Goal: Information Seeking & Learning: Learn about a topic

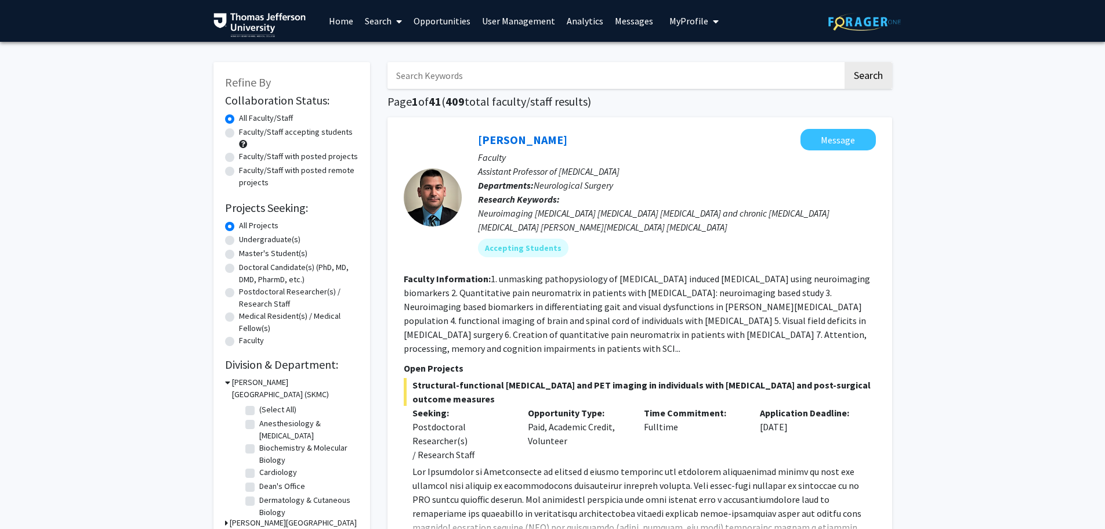
click at [472, 70] on input "Search Keywords" at bounding box center [616, 75] width 456 height 27
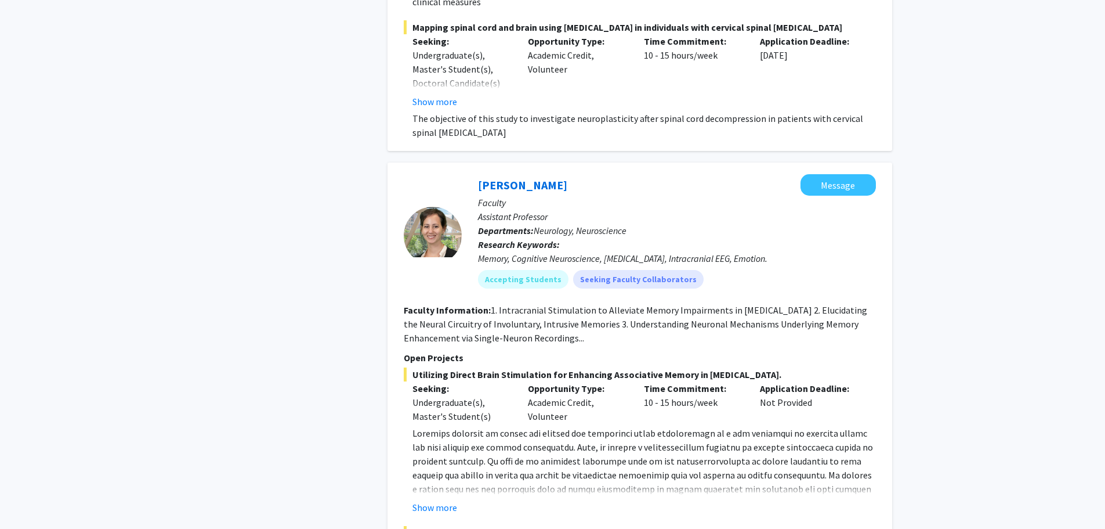
scroll to position [1161, 0]
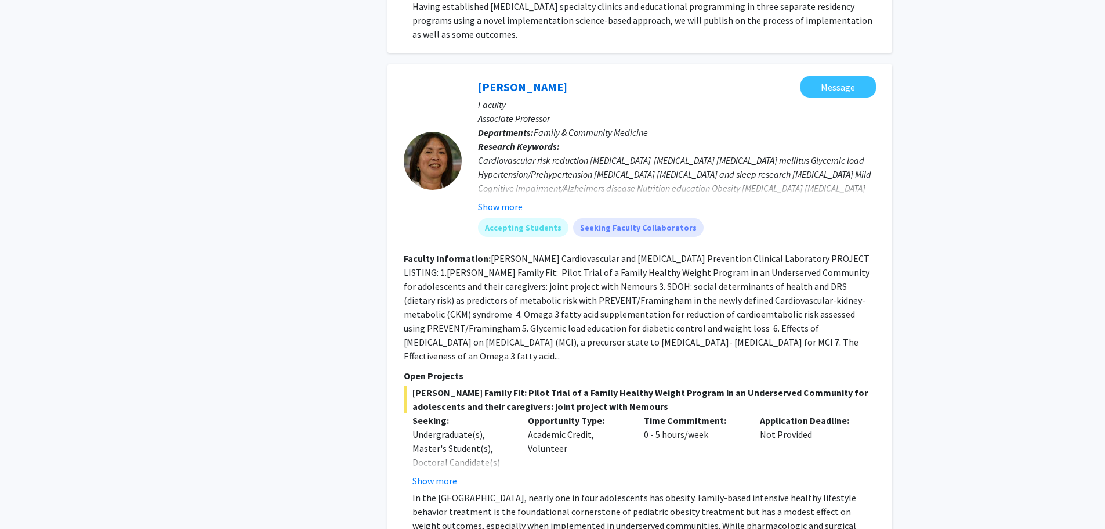
scroll to position [2031, 0]
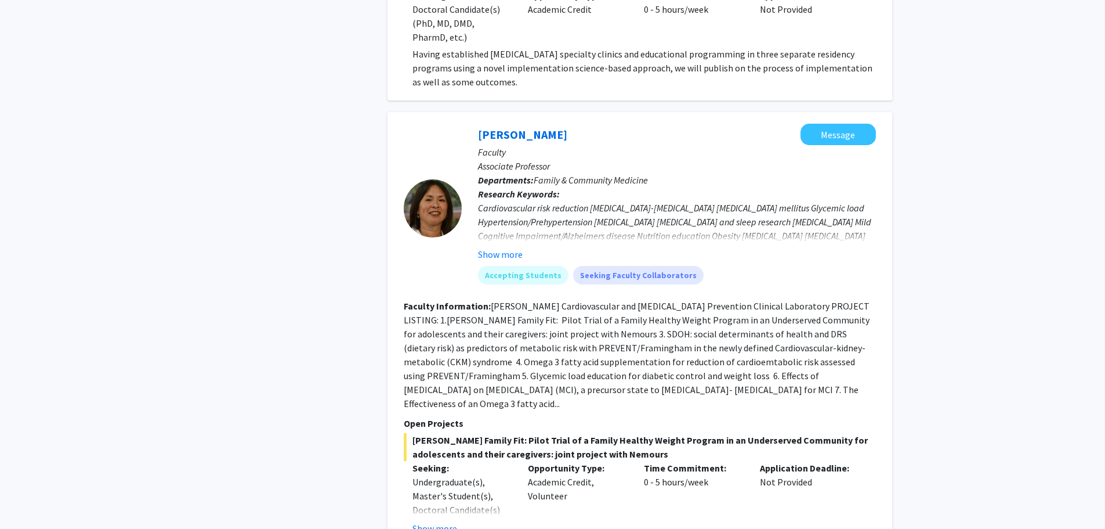
scroll to position [2089, 0]
click at [515, 255] on button "Show more" at bounding box center [500, 255] width 45 height 14
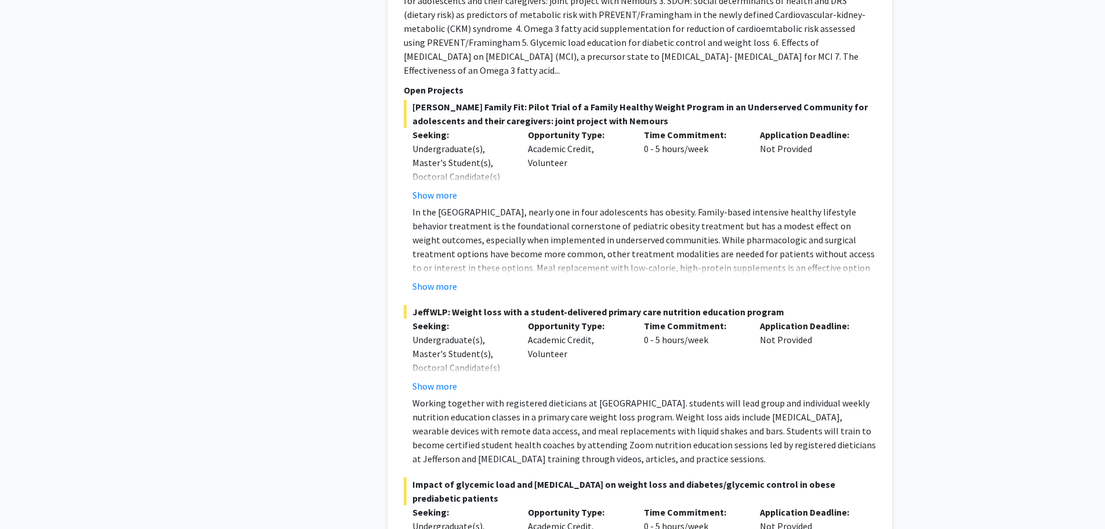
scroll to position [2437, 0]
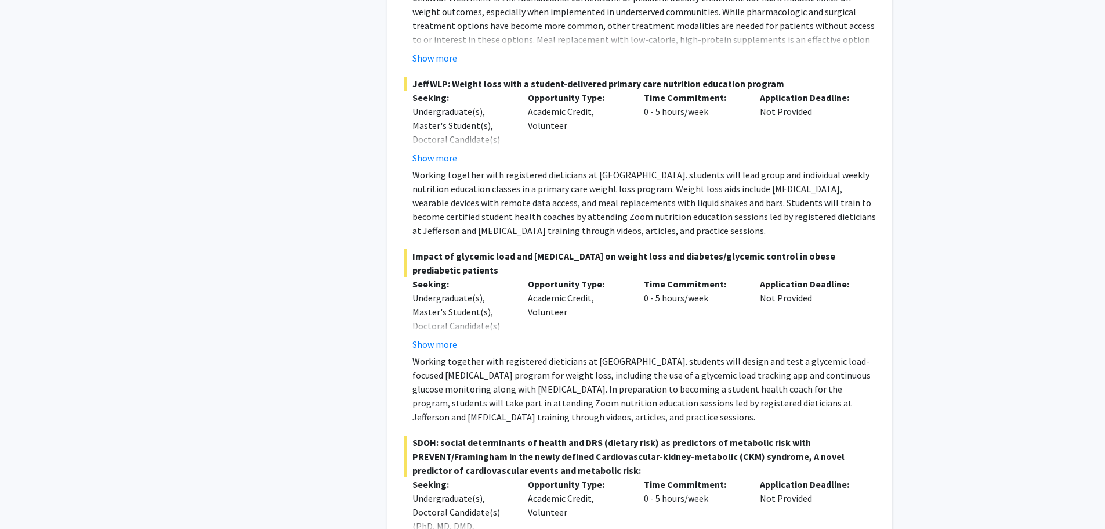
scroll to position [2727, 0]
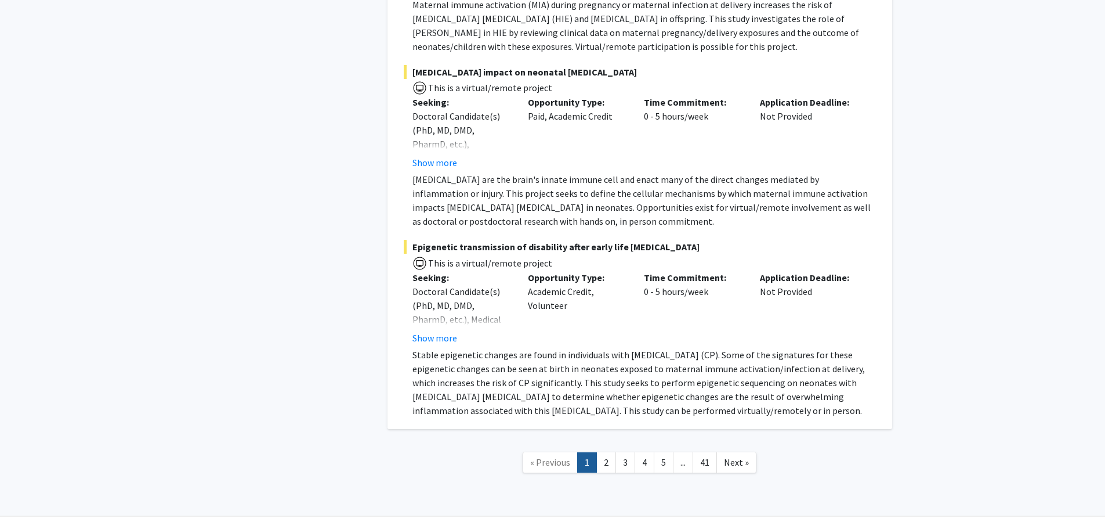
scroll to position [8357, 0]
click at [606, 451] on link "2" at bounding box center [607, 461] width 20 height 20
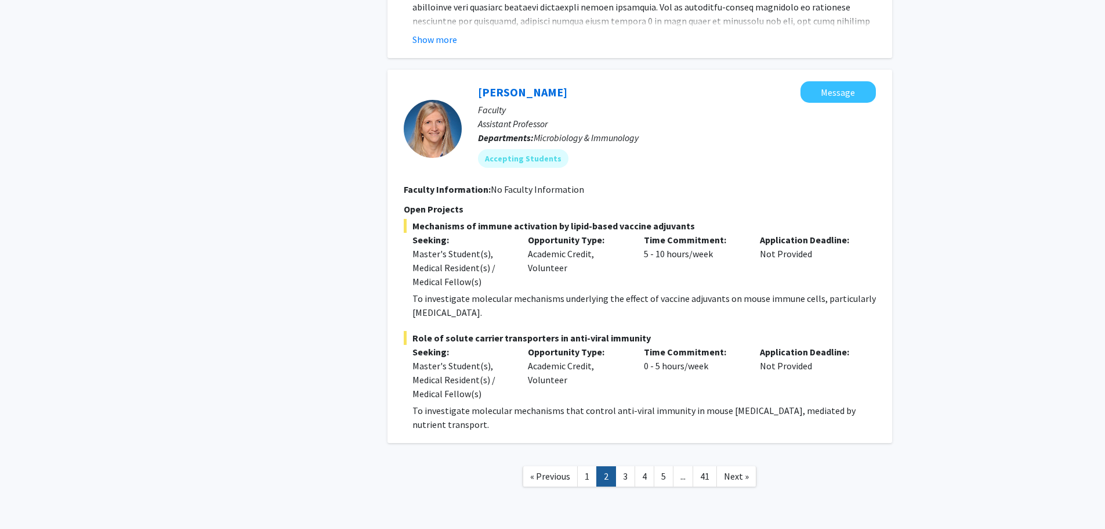
scroll to position [4680, 0]
click at [627, 465] on link "3" at bounding box center [626, 475] width 20 height 20
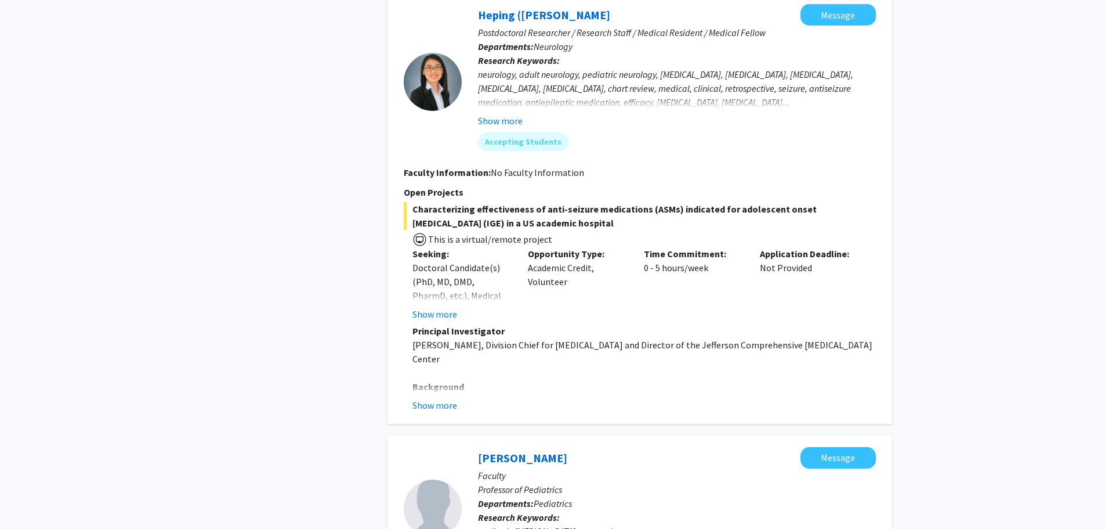
scroll to position [870, 0]
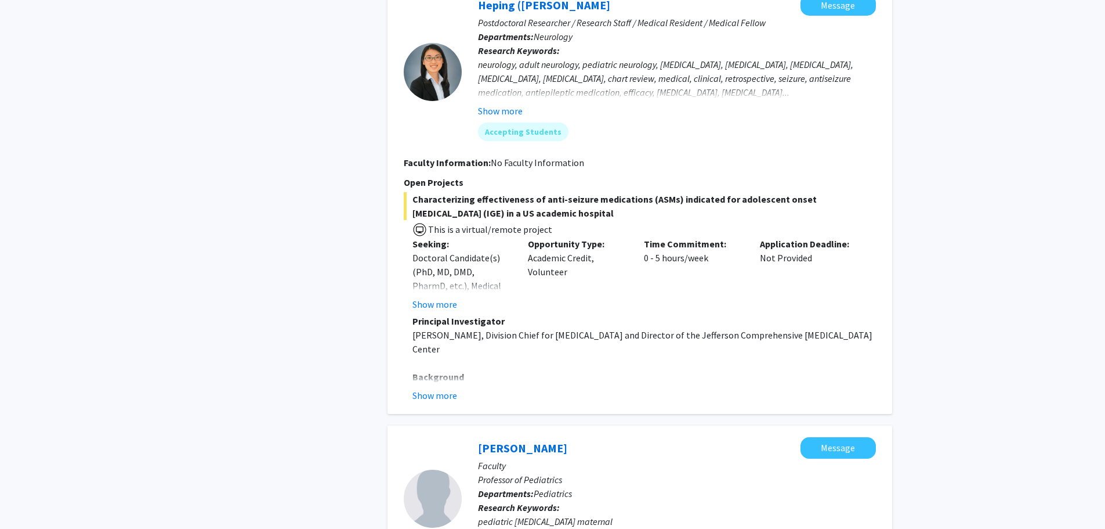
drag, startPoint x: 1002, startPoint y: 180, endPoint x: 1002, endPoint y: 194, distance: 13.3
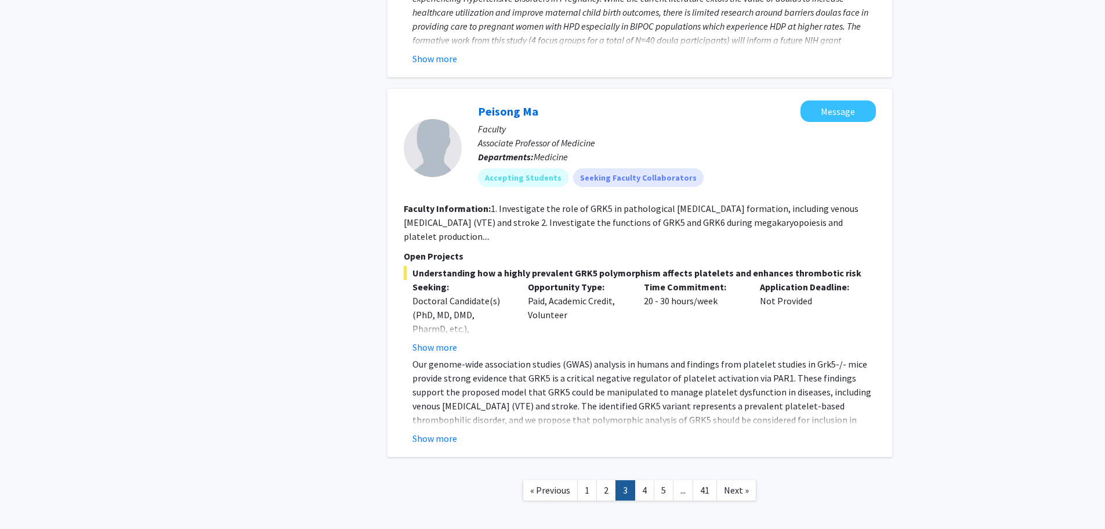
scroll to position [3812, 0]
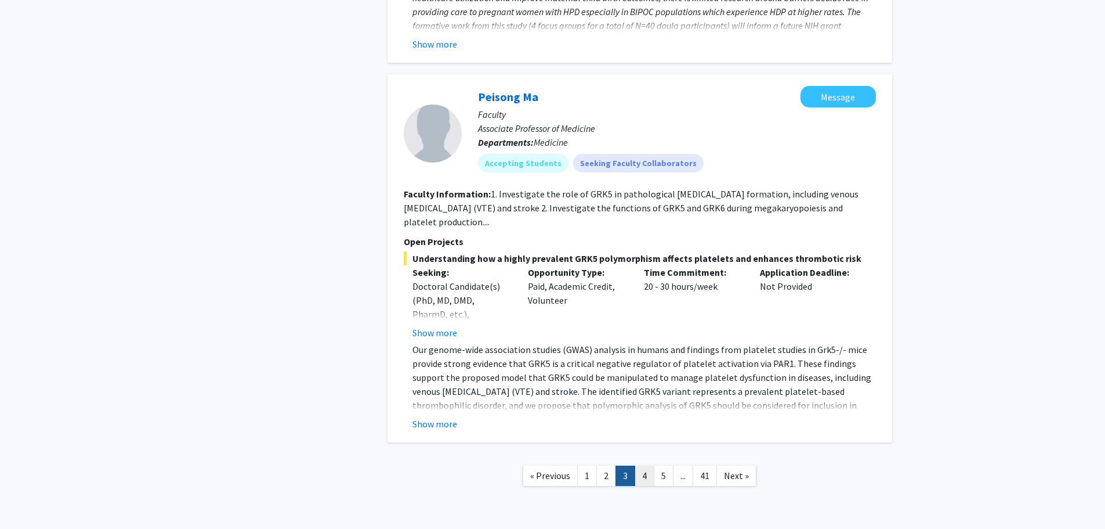
click at [645, 465] on link "4" at bounding box center [645, 475] width 20 height 20
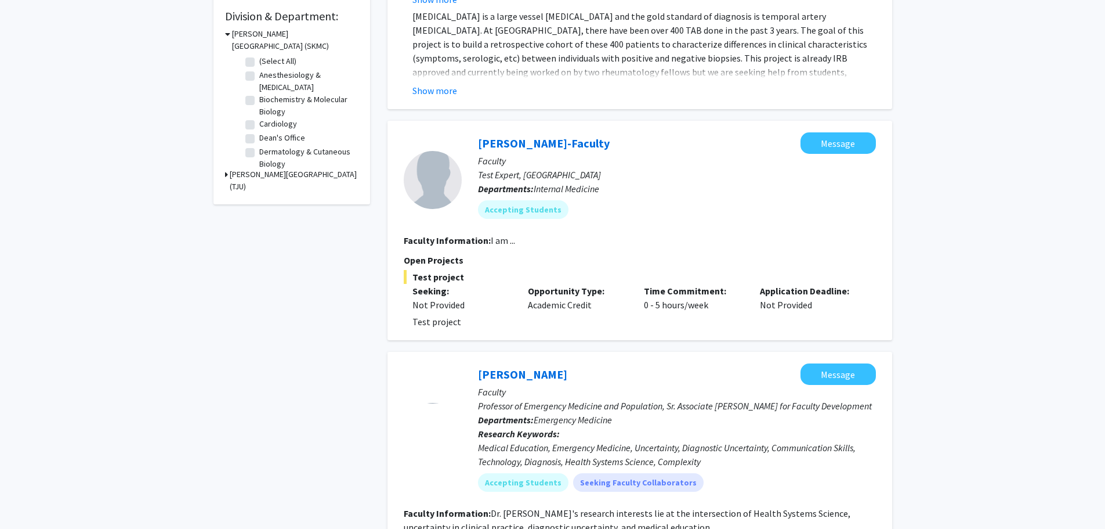
scroll to position [174, 0]
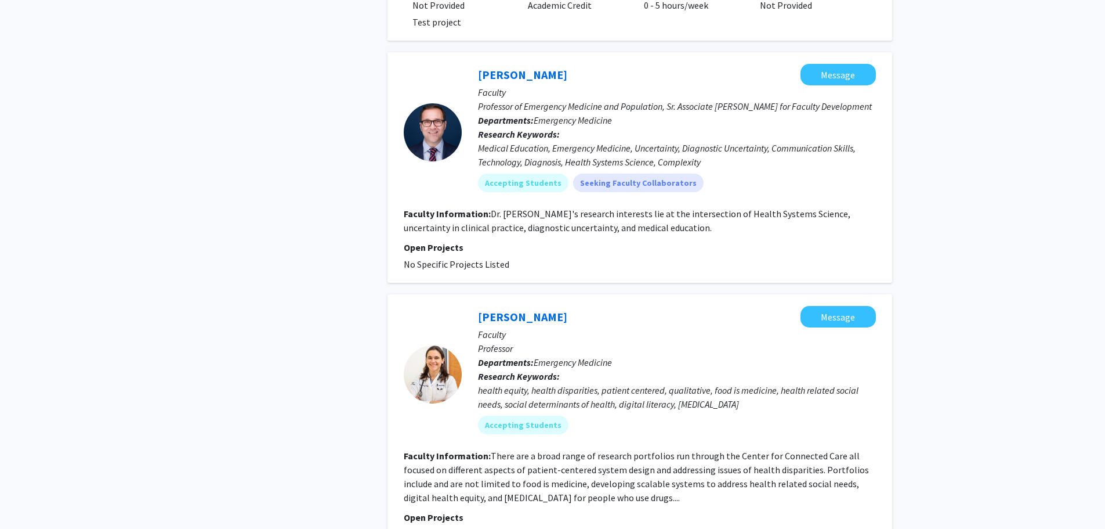
scroll to position [580, 0]
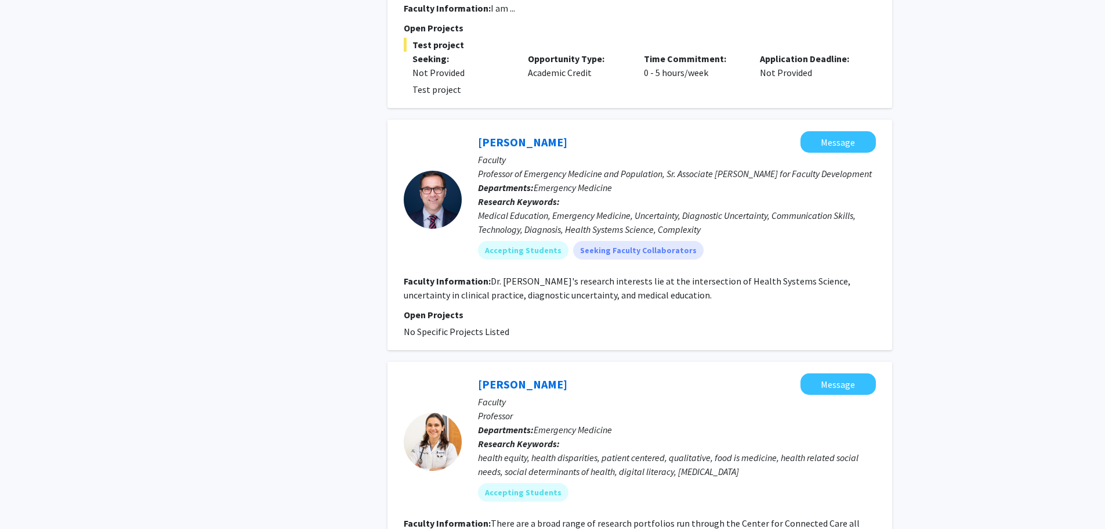
click at [814, 296] on section "Faculty Information: Dr. [PERSON_NAME]'s research interests lie at the intersec…" at bounding box center [640, 288] width 472 height 28
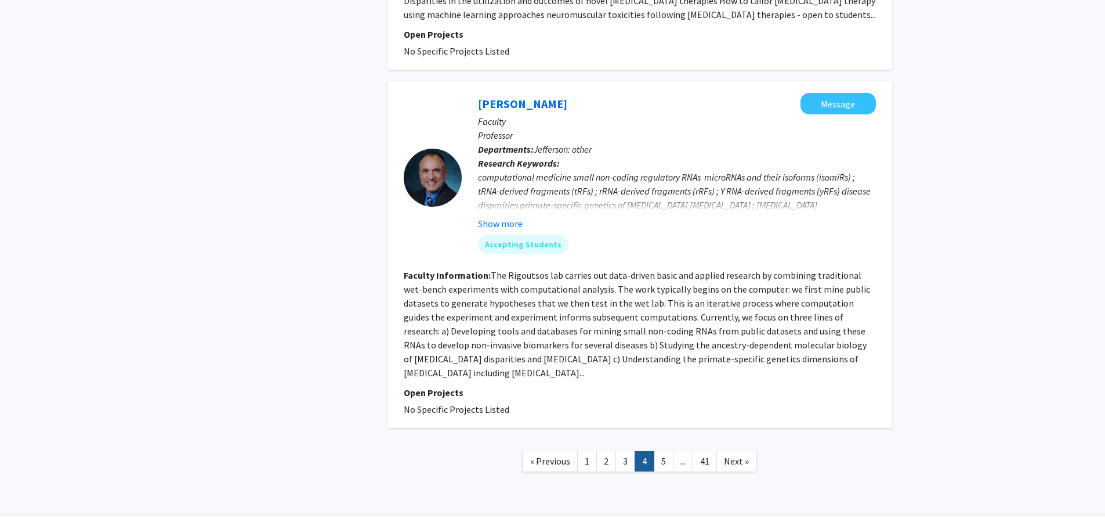
scroll to position [2423, 0]
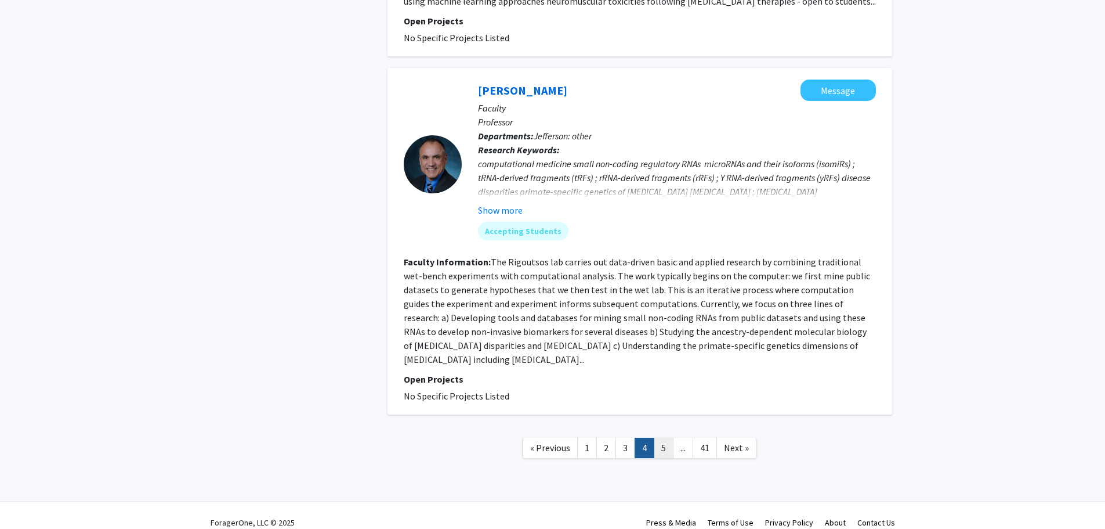
click at [660, 438] on link "5" at bounding box center [664, 448] width 20 height 20
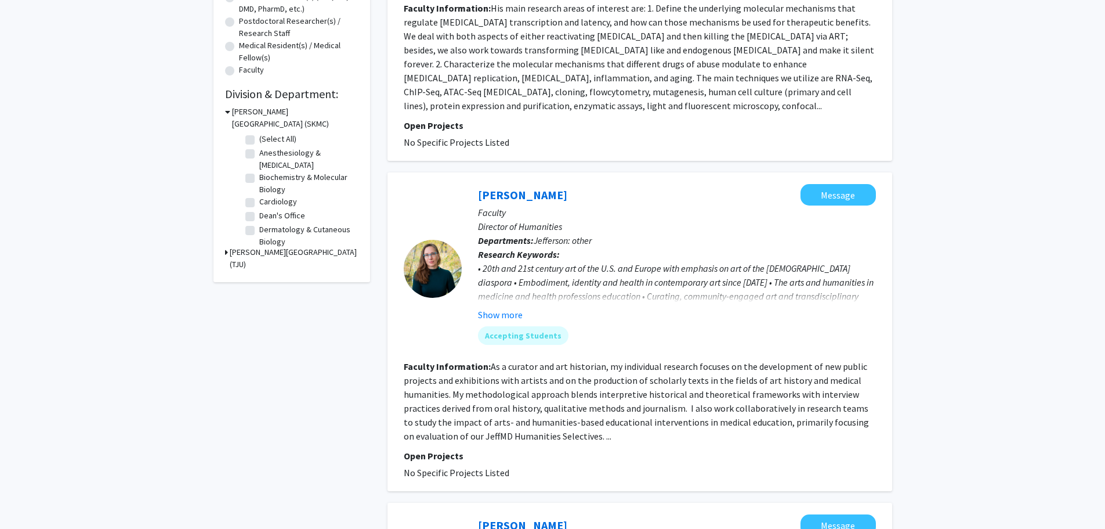
scroll to position [290, 0]
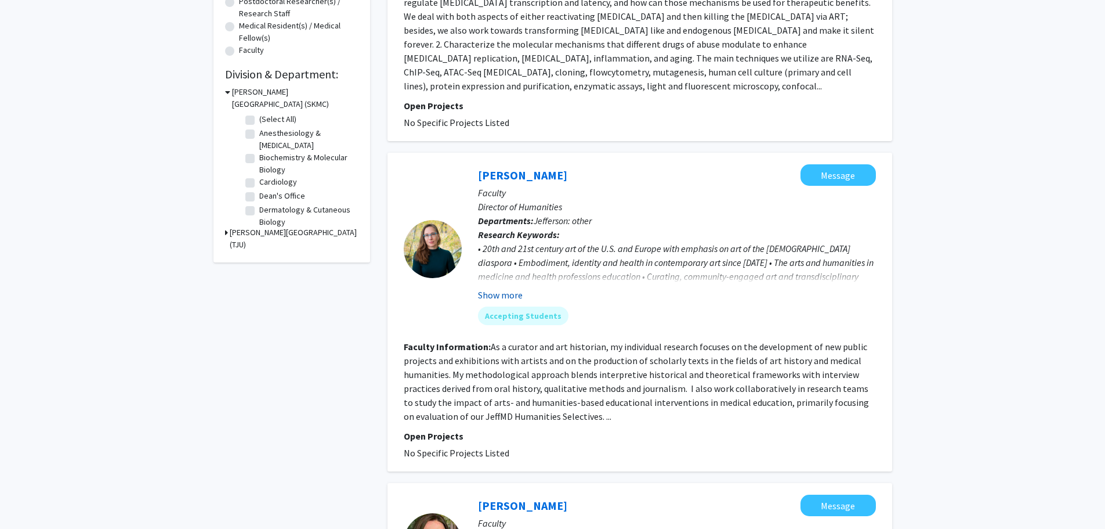
click at [515, 288] on button "Show more" at bounding box center [500, 295] width 45 height 14
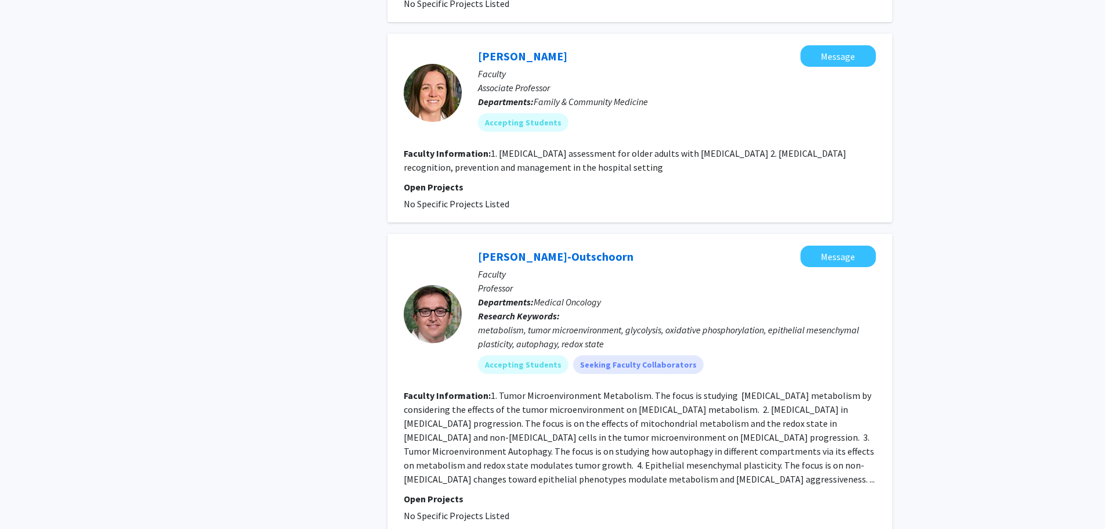
scroll to position [754, 0]
click at [718, 179] on p "Open Projects" at bounding box center [640, 186] width 472 height 14
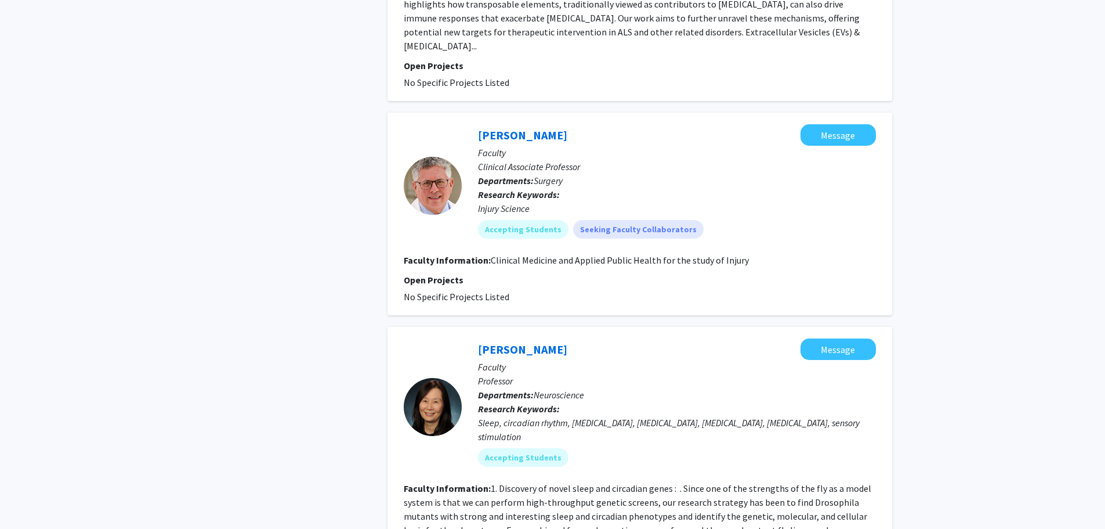
scroll to position [2492, 0]
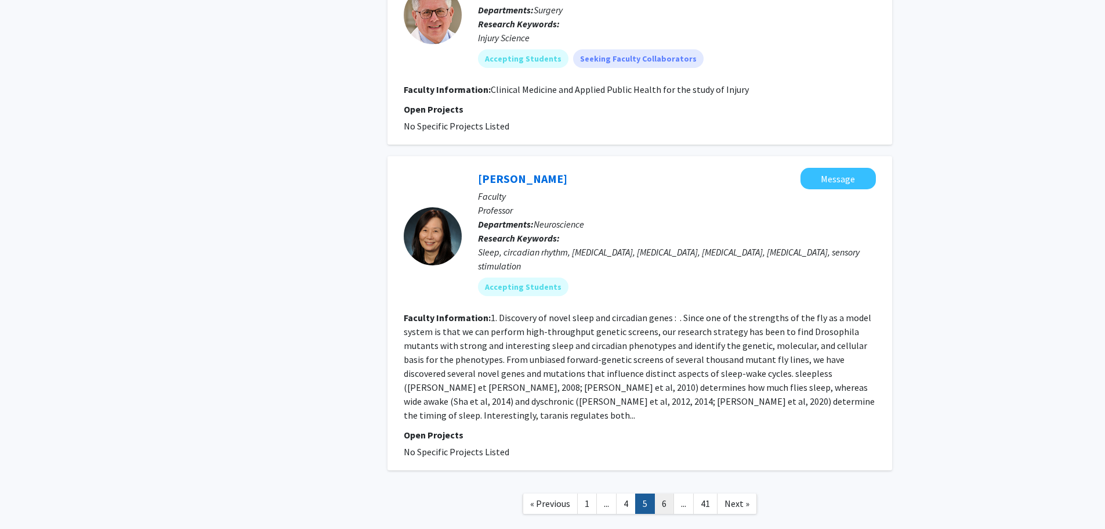
click at [669, 493] on link "6" at bounding box center [665, 503] width 20 height 20
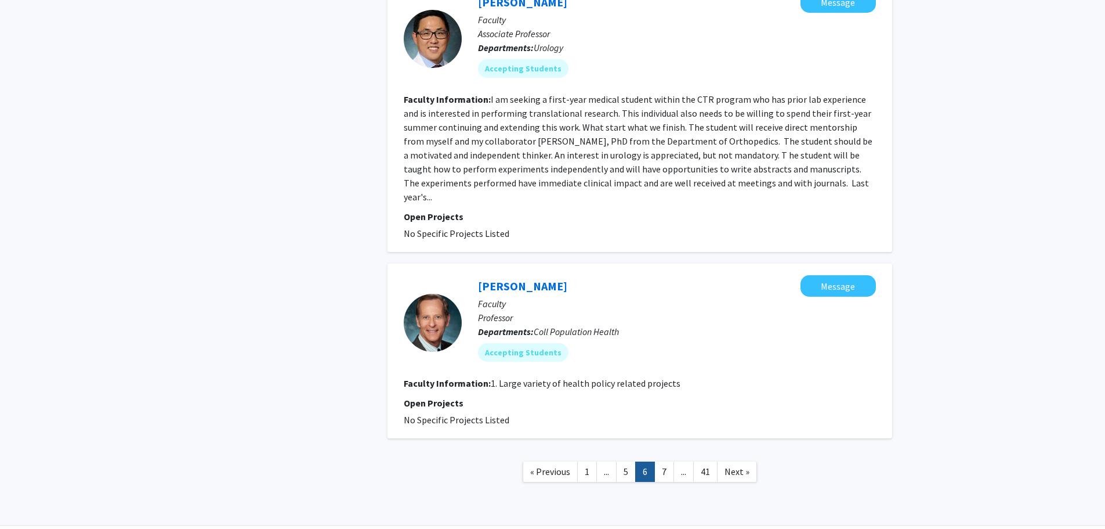
scroll to position [2018, 0]
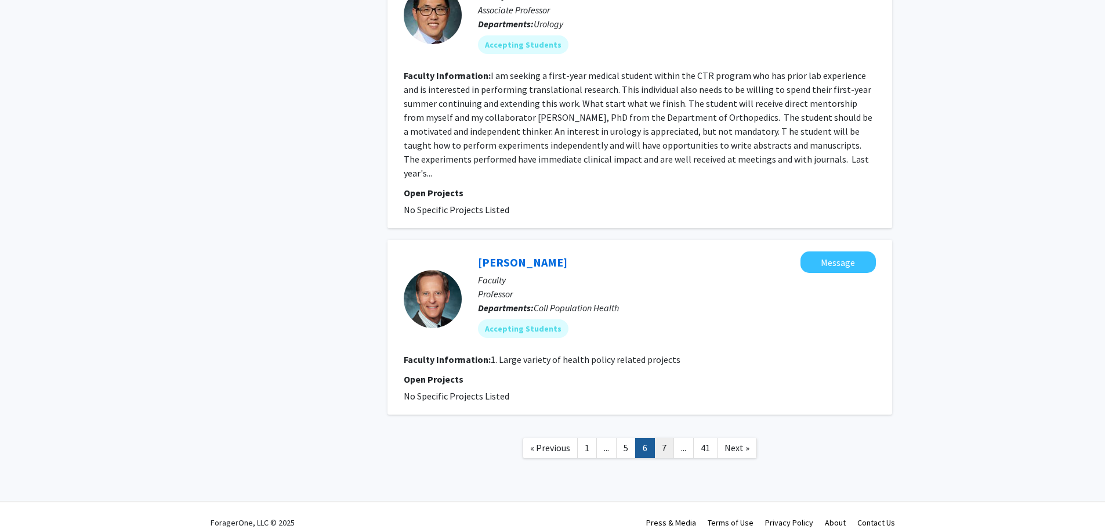
click at [666, 438] on link "7" at bounding box center [665, 448] width 20 height 20
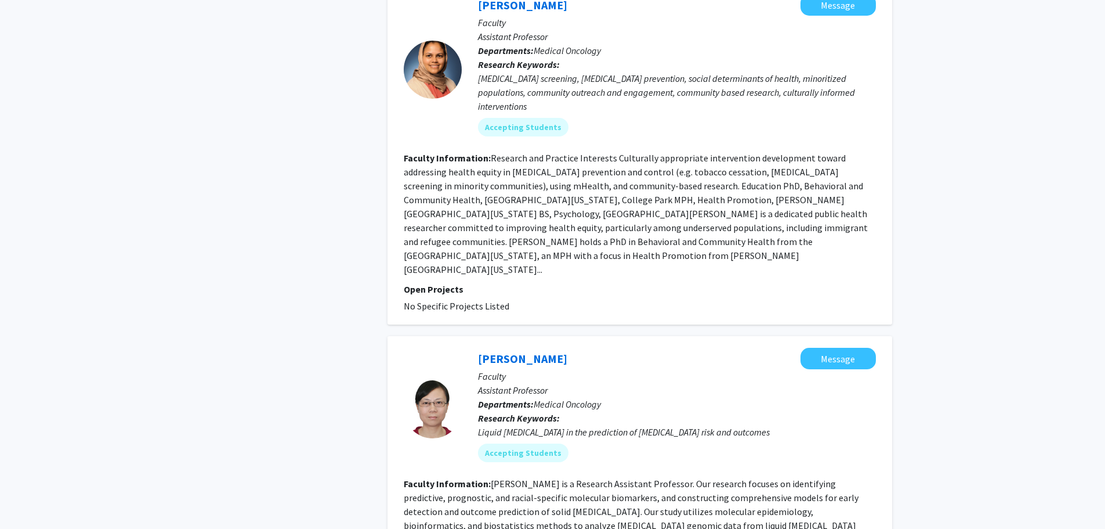
scroll to position [2501, 0]
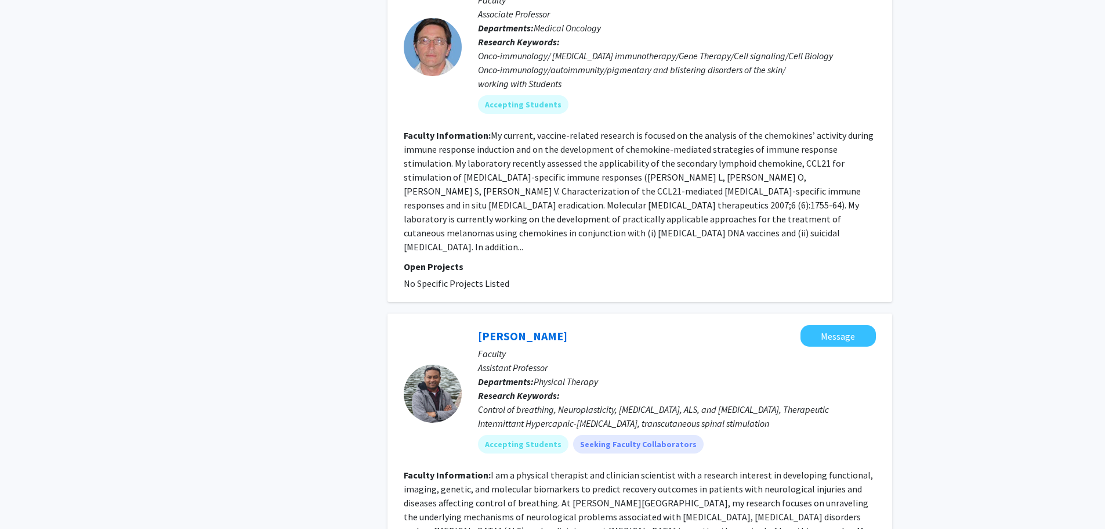
scroll to position [2529, 0]
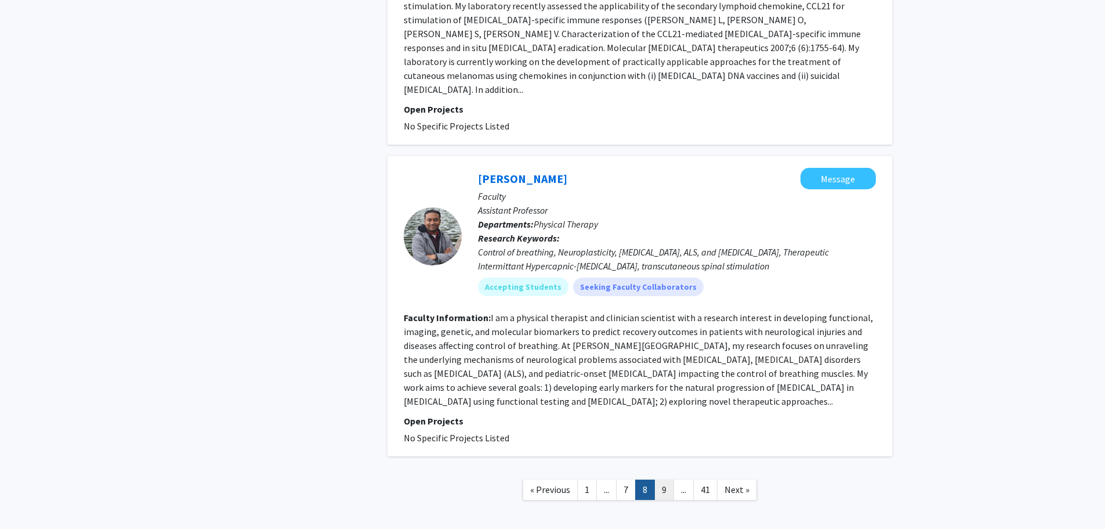
click at [667, 479] on link "9" at bounding box center [665, 489] width 20 height 20
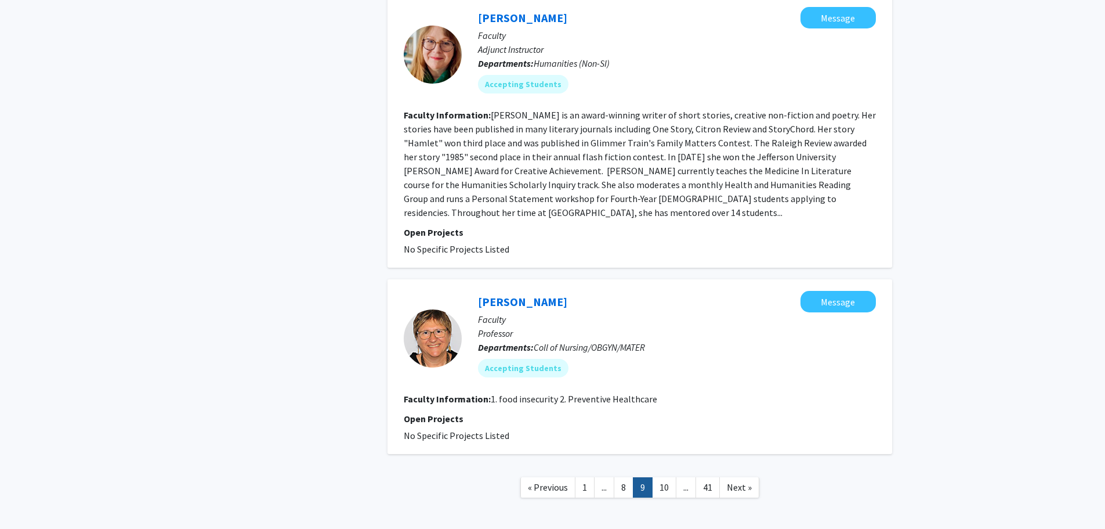
scroll to position [2297, 0]
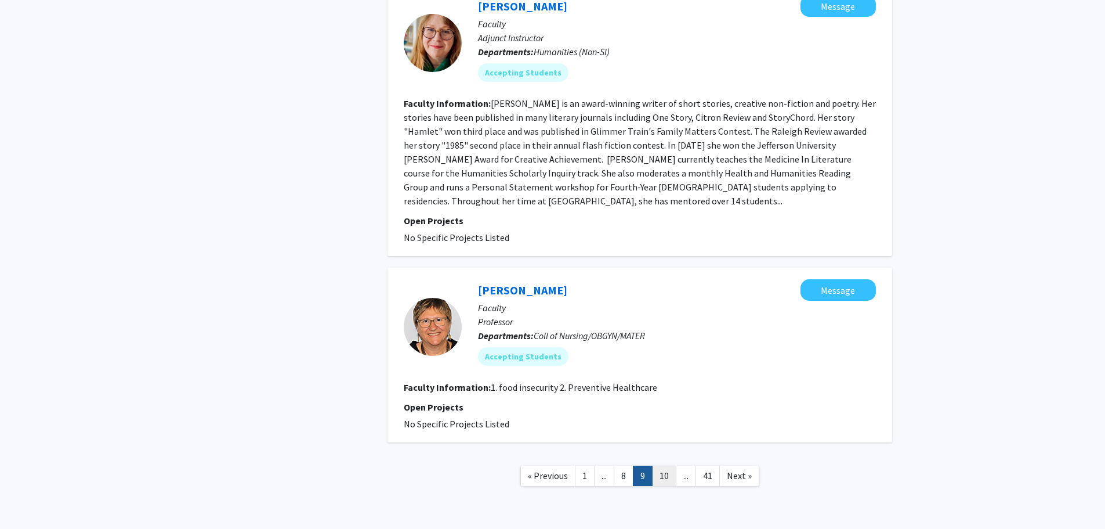
click at [670, 465] on link "10" at bounding box center [664, 475] width 24 height 20
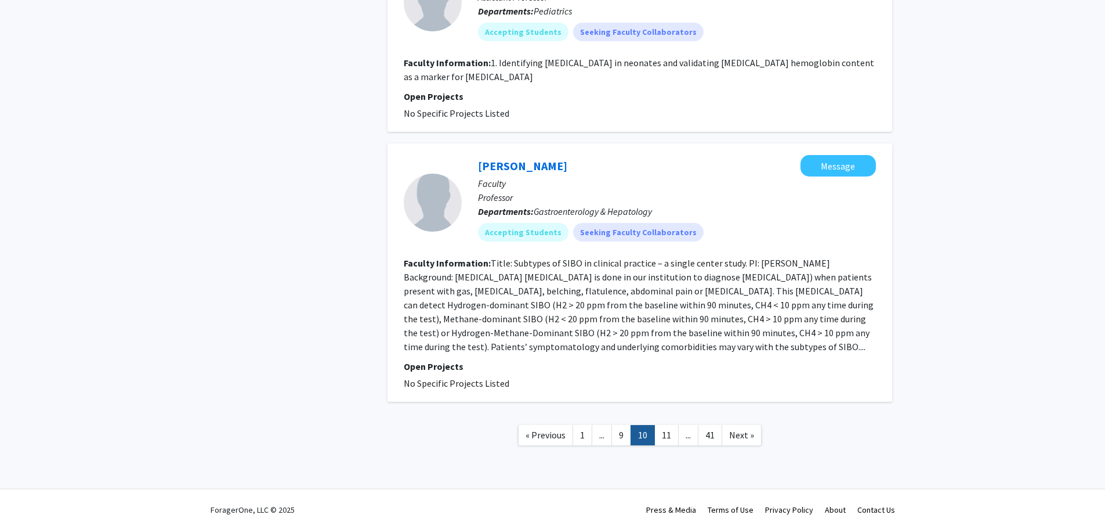
scroll to position [1916, 0]
click at [622, 433] on link "9" at bounding box center [622, 434] width 20 height 20
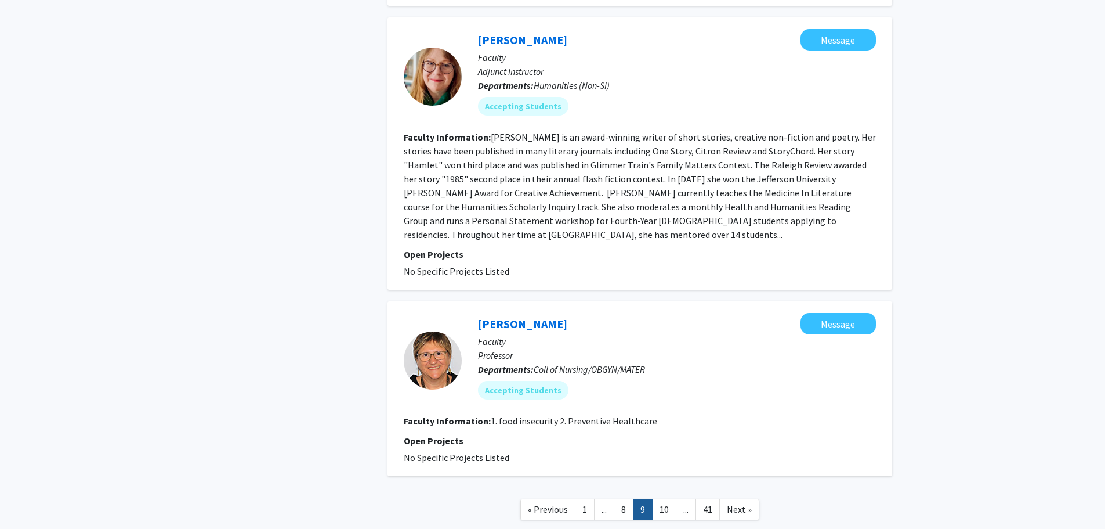
scroll to position [2297, 0]
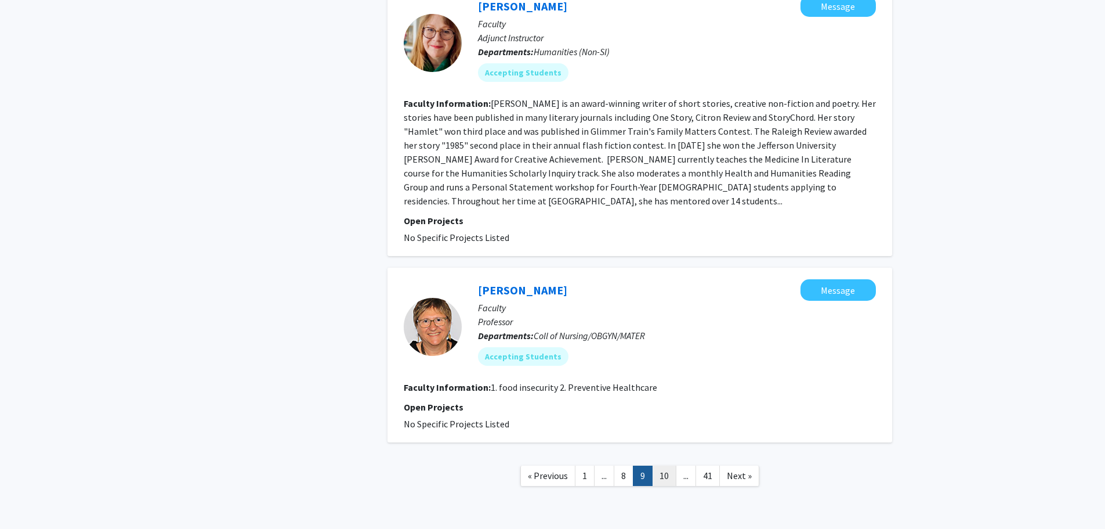
click at [663, 465] on link "10" at bounding box center [664, 475] width 24 height 20
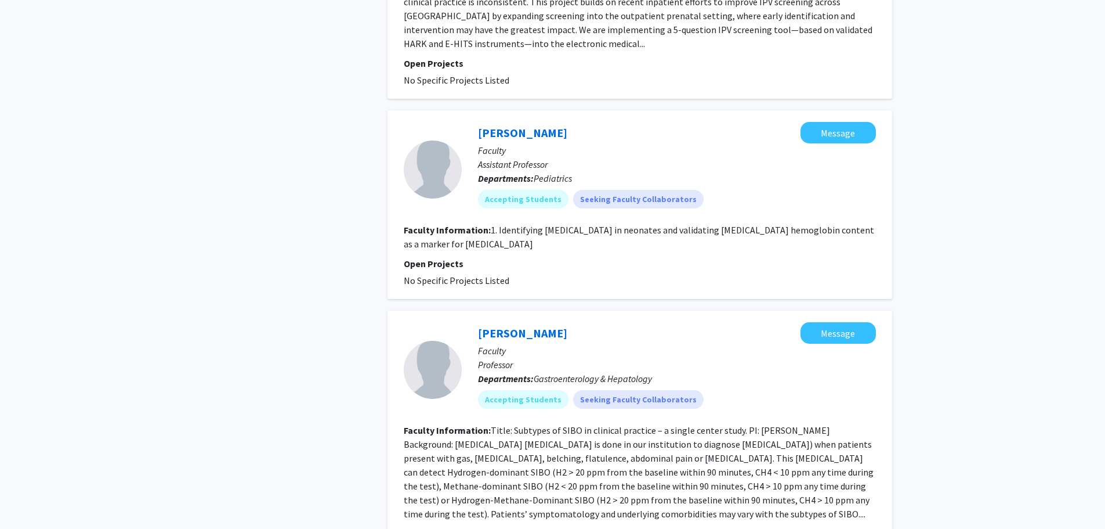
scroll to position [1742, 0]
